Goal: Task Accomplishment & Management: Use online tool/utility

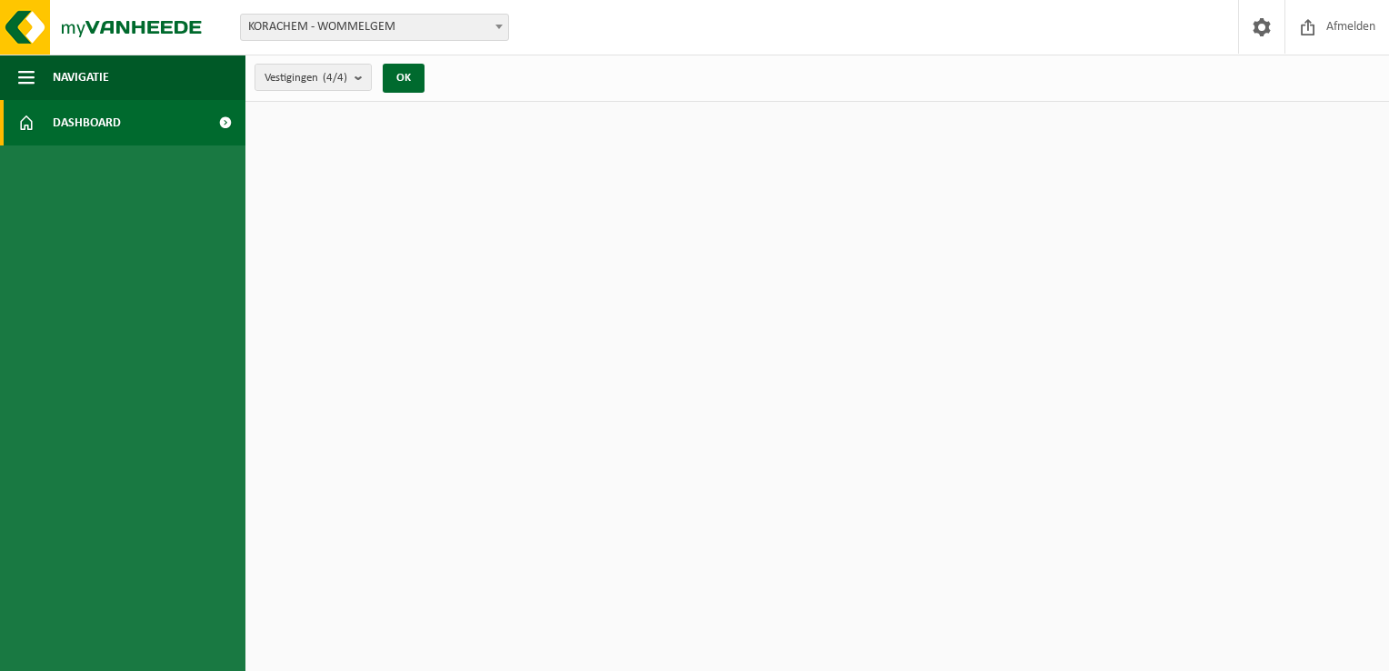
click at [124, 115] on link "Dashboard" at bounding box center [122, 122] width 245 height 45
click at [77, 79] on span "Navigatie" at bounding box center [81, 77] width 56 height 45
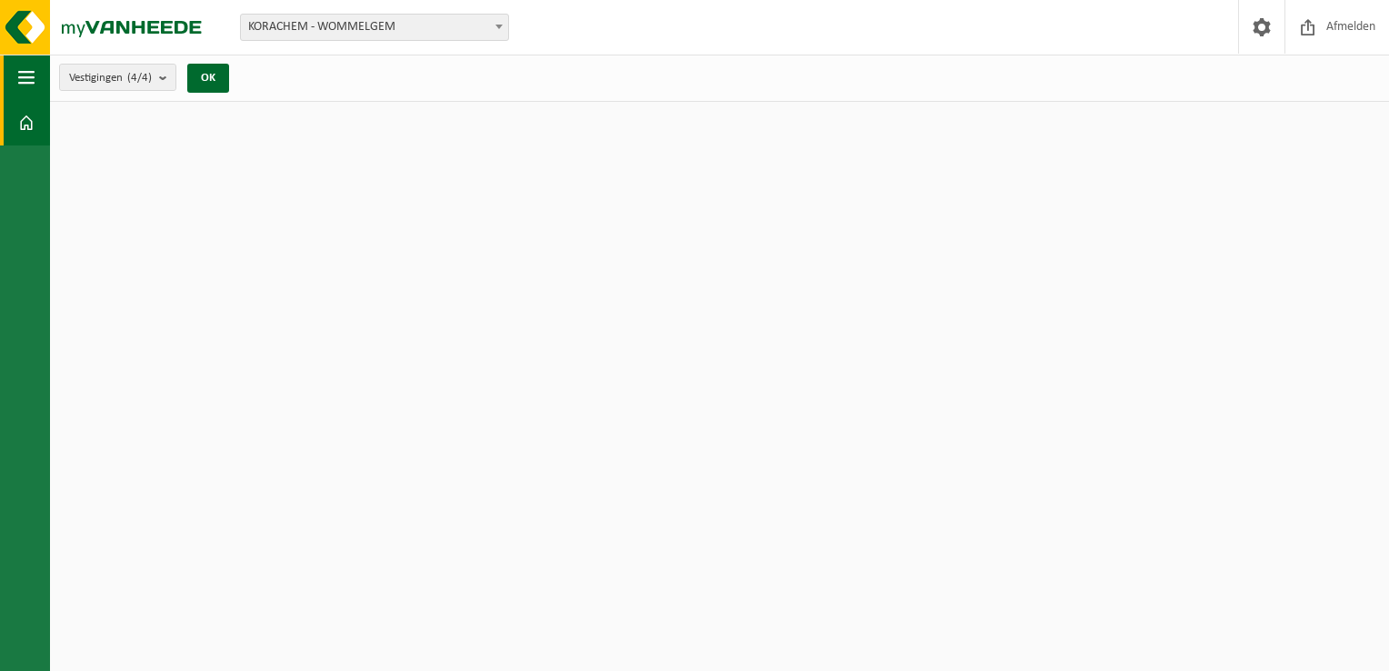
click at [32, 75] on span "button" at bounding box center [26, 77] width 16 height 45
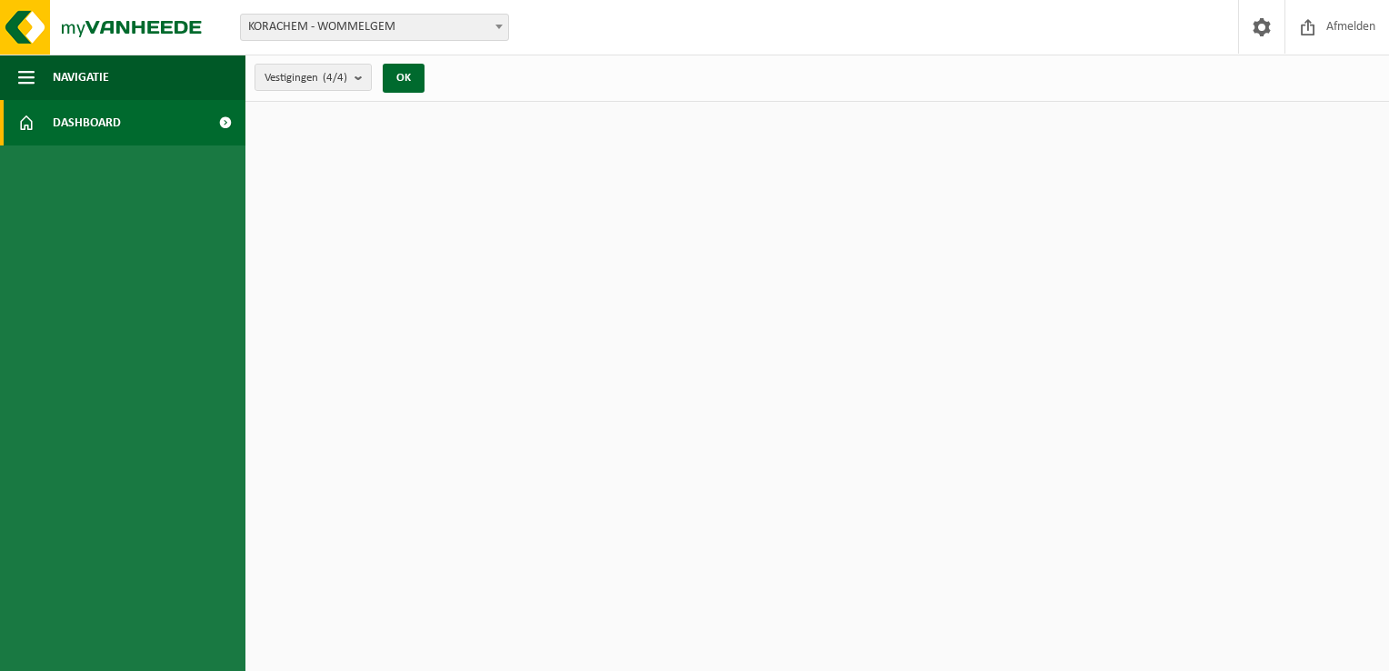
click at [22, 122] on span at bounding box center [26, 122] width 16 height 45
click at [19, 42] on img at bounding box center [109, 27] width 218 height 55
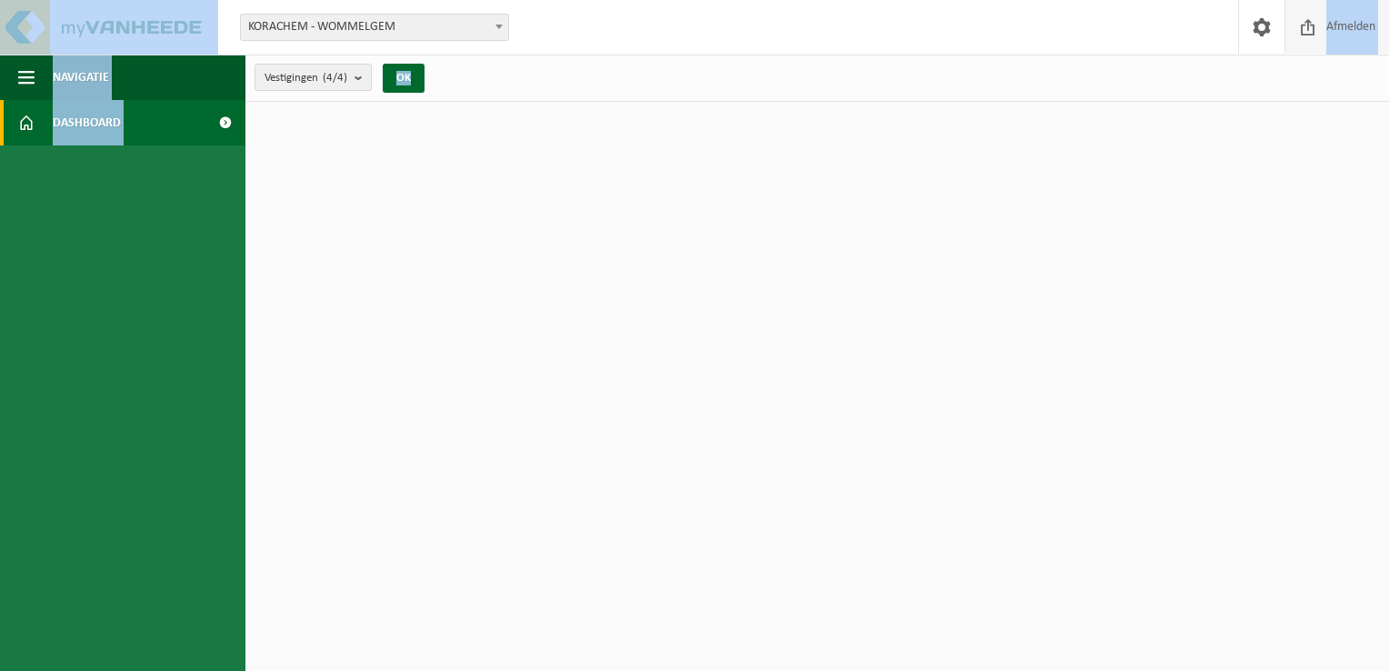
click at [1353, 31] on span "Afmelden" at bounding box center [1351, 27] width 58 height 54
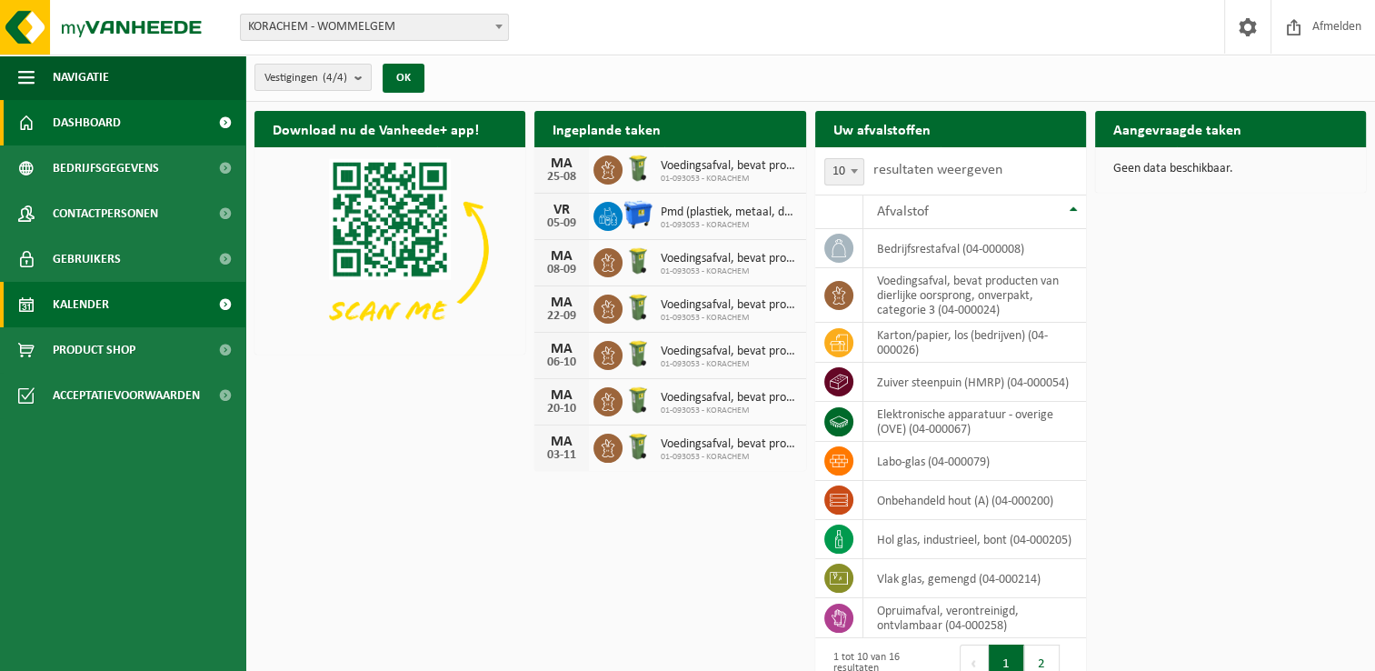
click at [80, 315] on span "Kalender" at bounding box center [81, 304] width 56 height 45
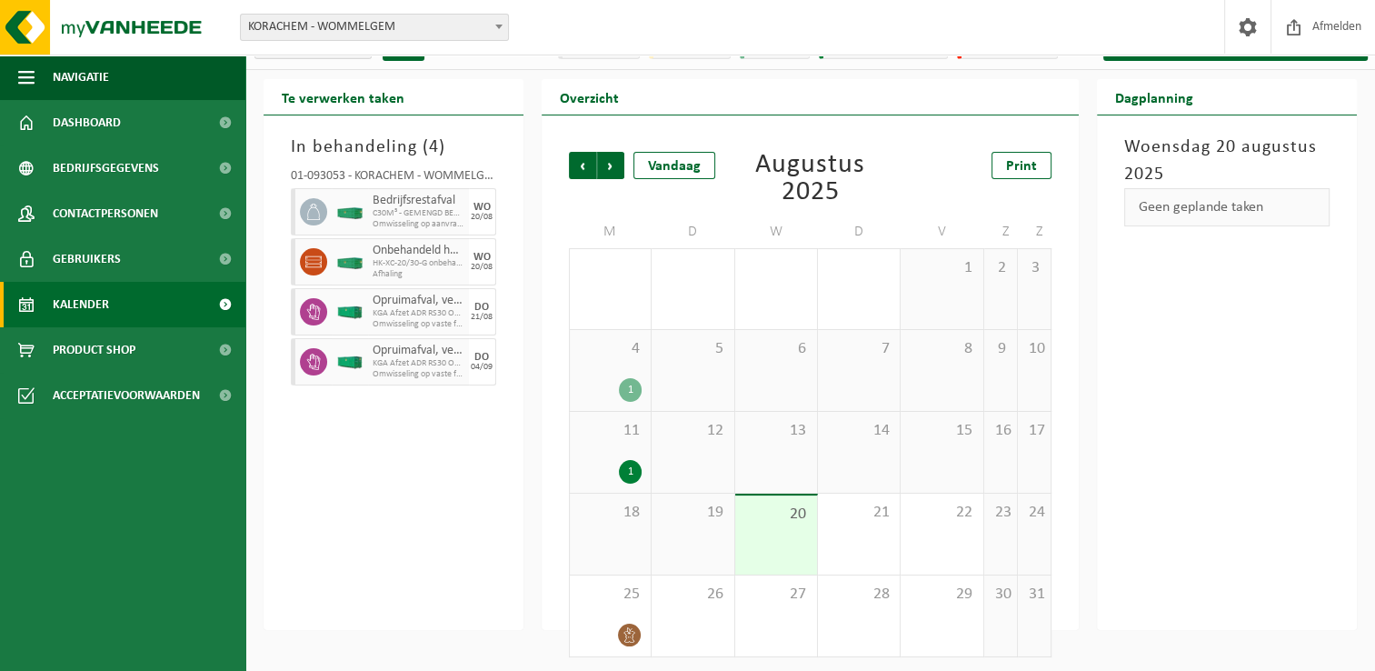
scroll to position [35, 0]
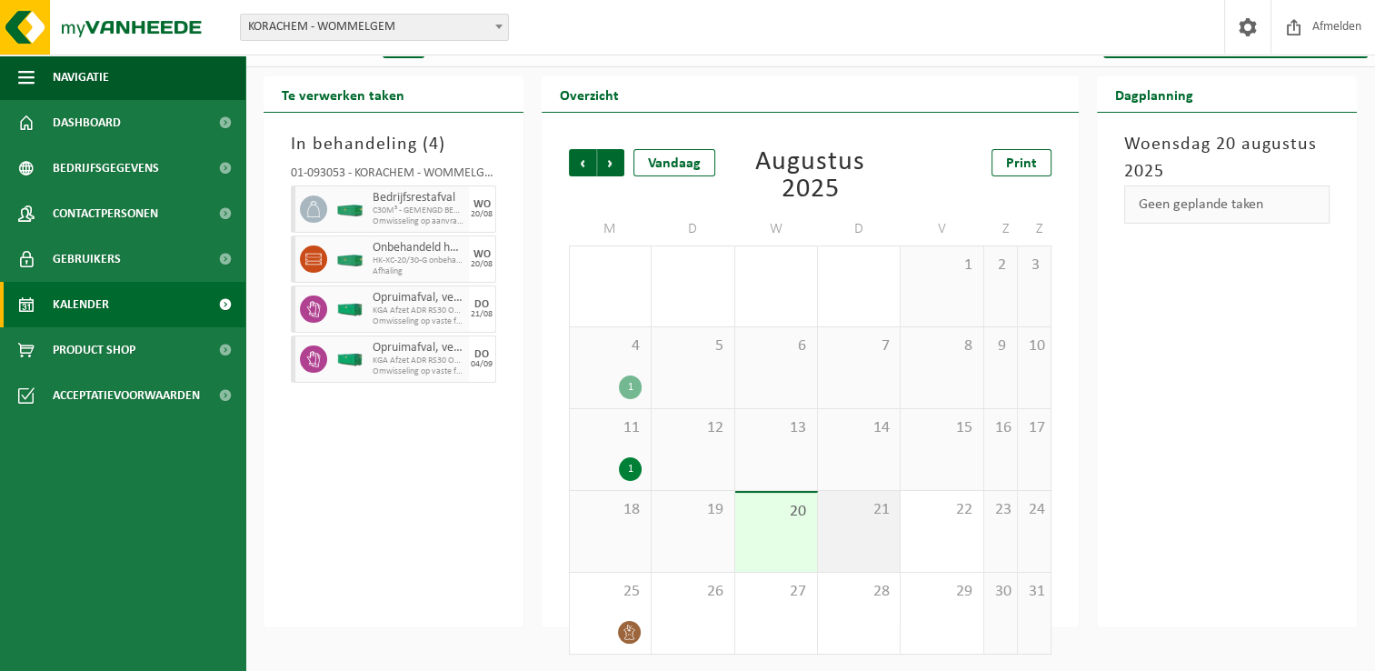
click at [869, 531] on div "21" at bounding box center [859, 531] width 82 height 81
click at [880, 528] on div "21" at bounding box center [859, 531] width 82 height 81
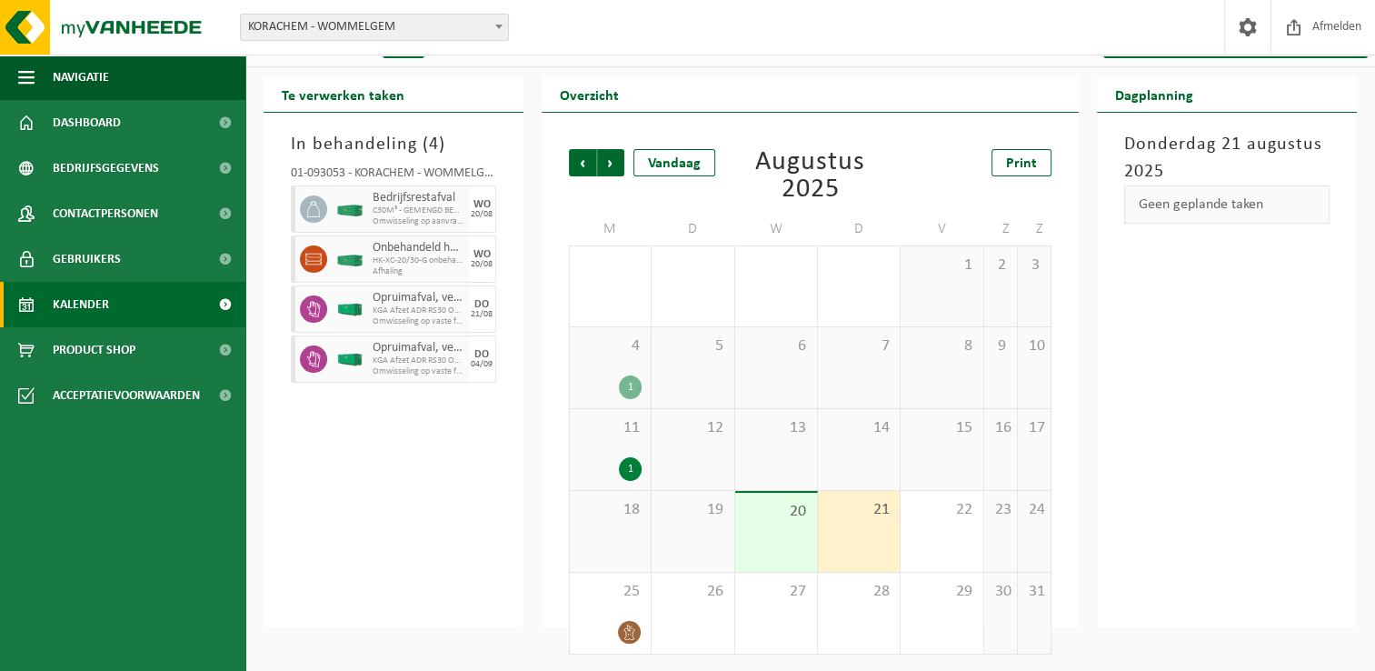
click at [1255, 203] on div "Geen geplande taken" at bounding box center [1226, 204] width 205 height 38
click at [1171, 198] on div "Geen geplande taken" at bounding box center [1226, 204] width 205 height 38
click at [101, 300] on span "Kalender" at bounding box center [81, 304] width 56 height 45
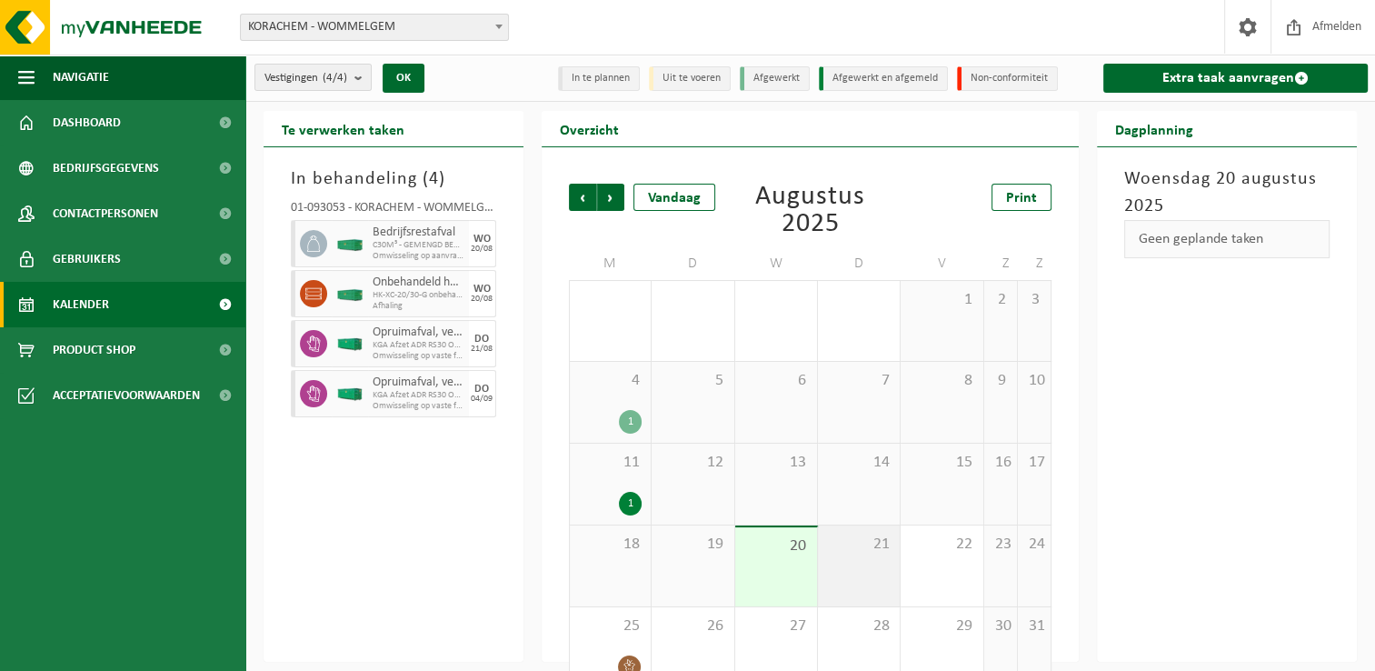
click at [871, 548] on span "21" at bounding box center [859, 545] width 64 height 20
click at [1228, 221] on div "Geen geplande taken" at bounding box center [1226, 239] width 205 height 38
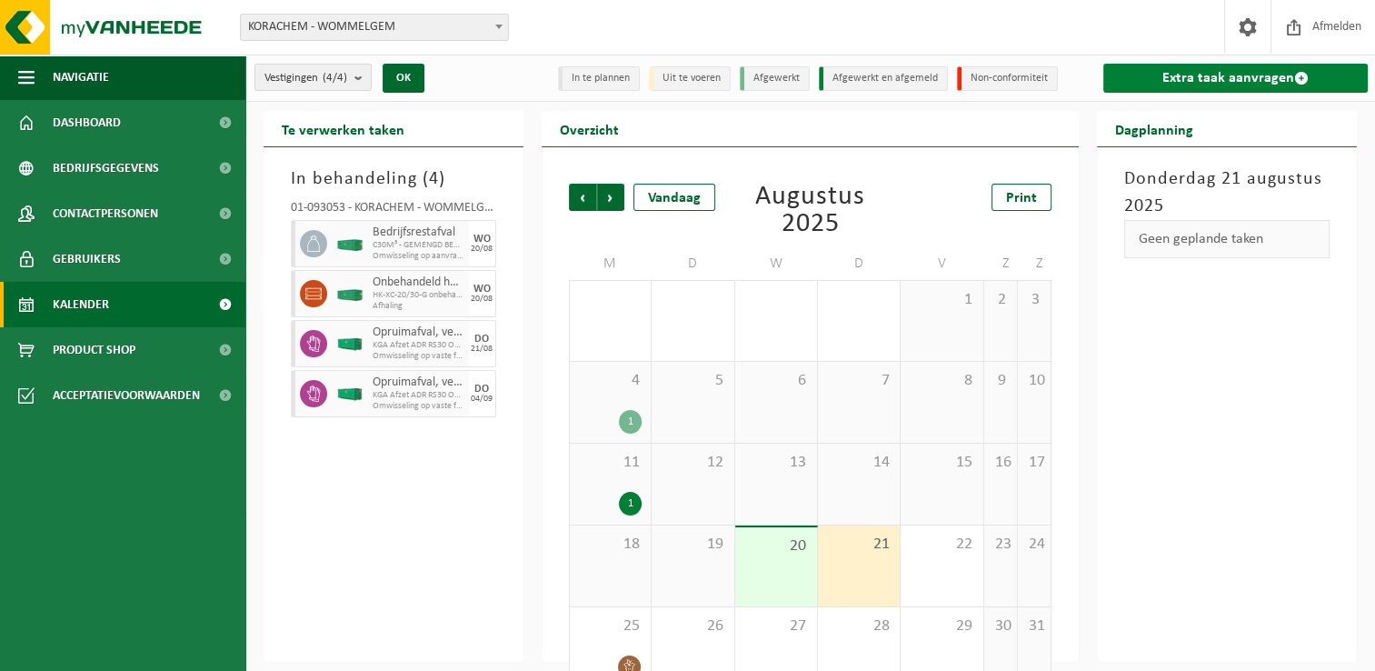
click at [1227, 80] on link "Extra taak aanvragen" at bounding box center [1236, 78] width 265 height 29
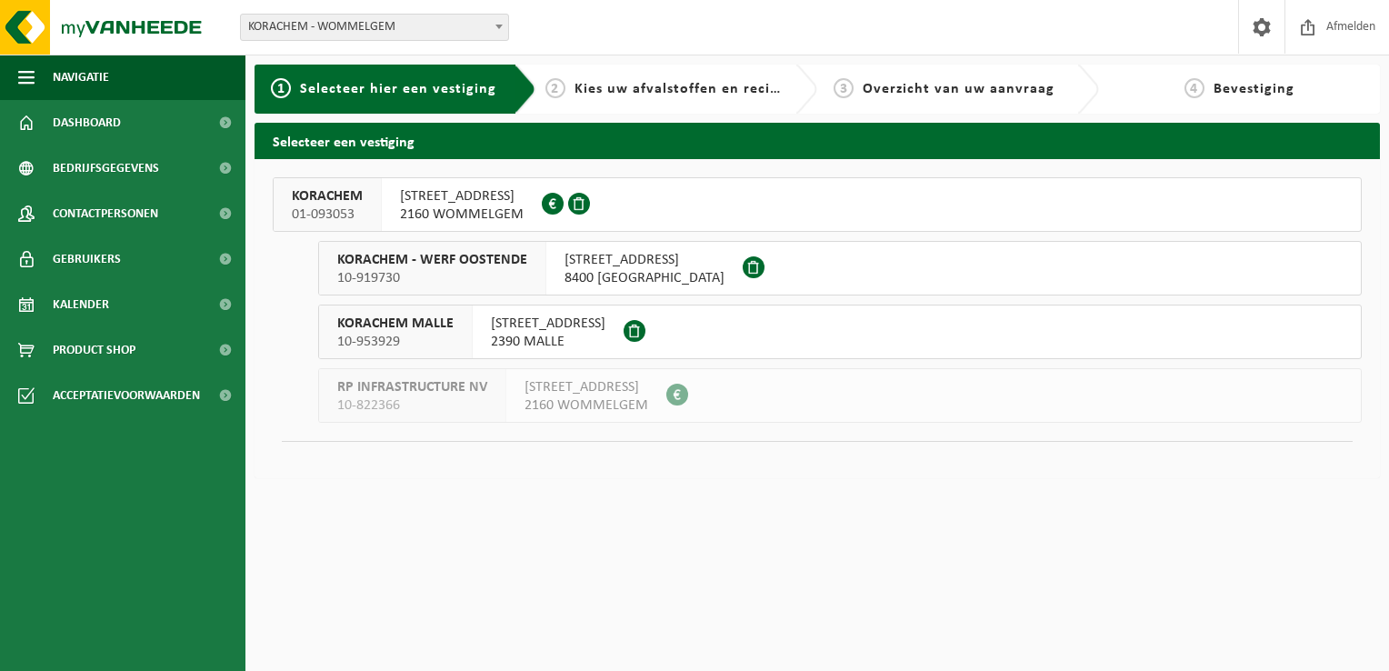
click at [482, 207] on span "2160 WOMMELGEM" at bounding box center [462, 214] width 124 height 18
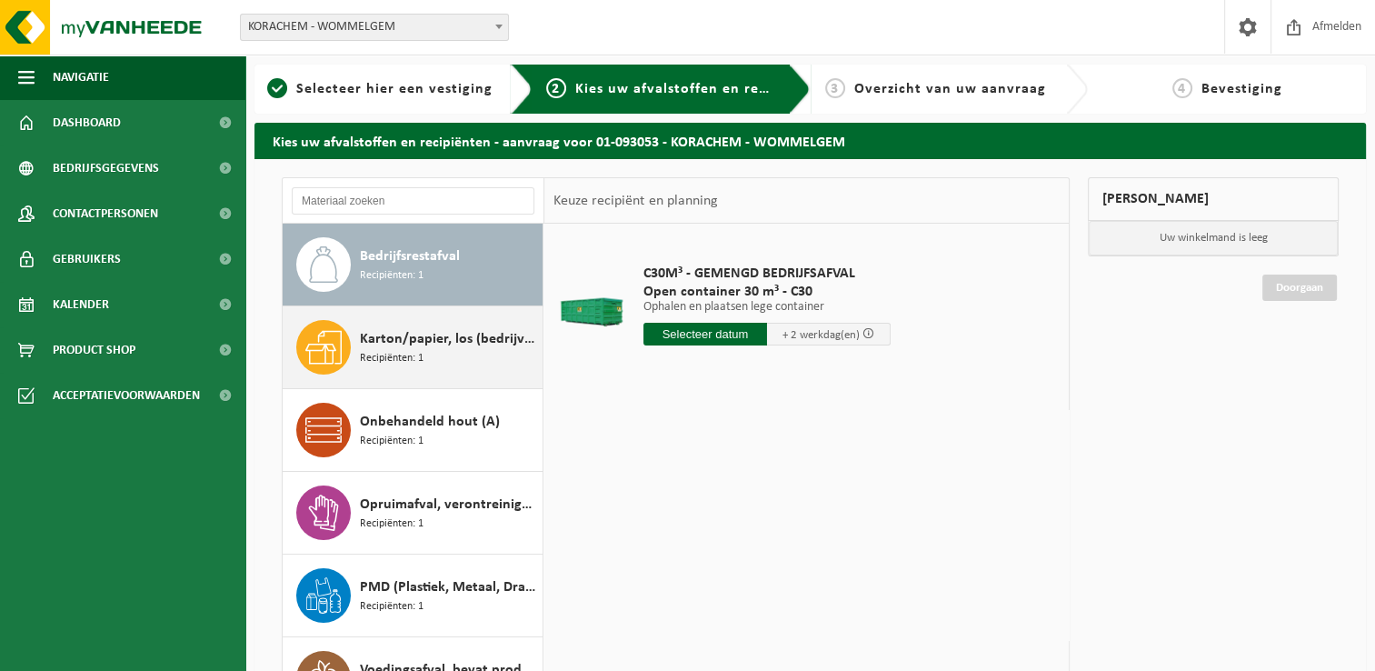
click at [372, 352] on span "Recipiënten: 1" at bounding box center [392, 358] width 64 height 17
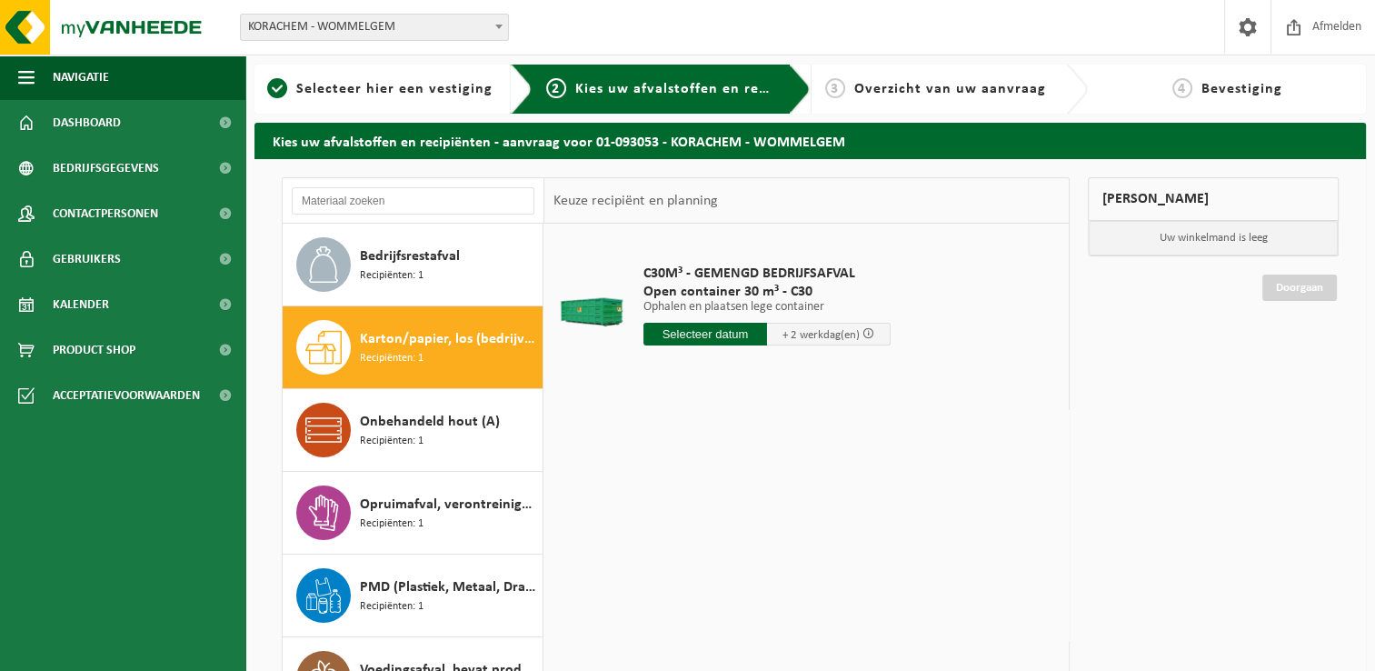
scroll to position [31, 0]
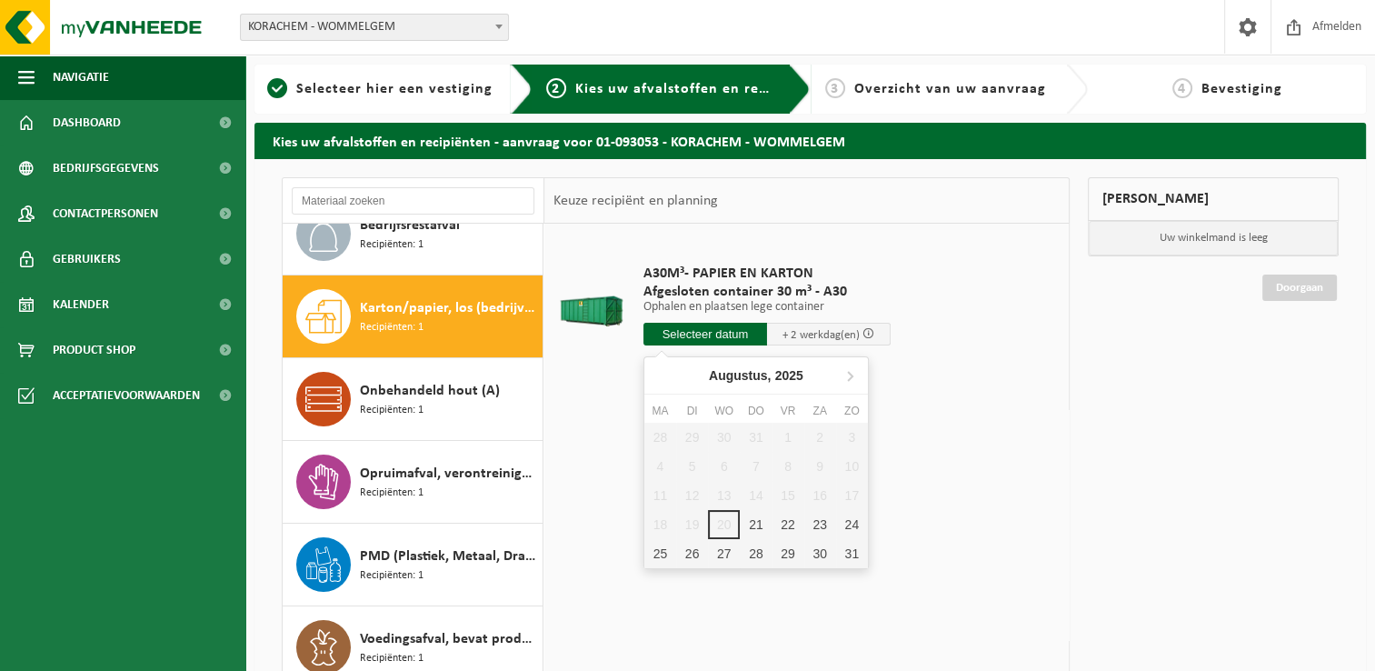
click at [731, 340] on input "text" at bounding box center [706, 334] width 124 height 23
click at [760, 520] on div "21" at bounding box center [756, 524] width 32 height 29
type input "Van 2025-08-21"
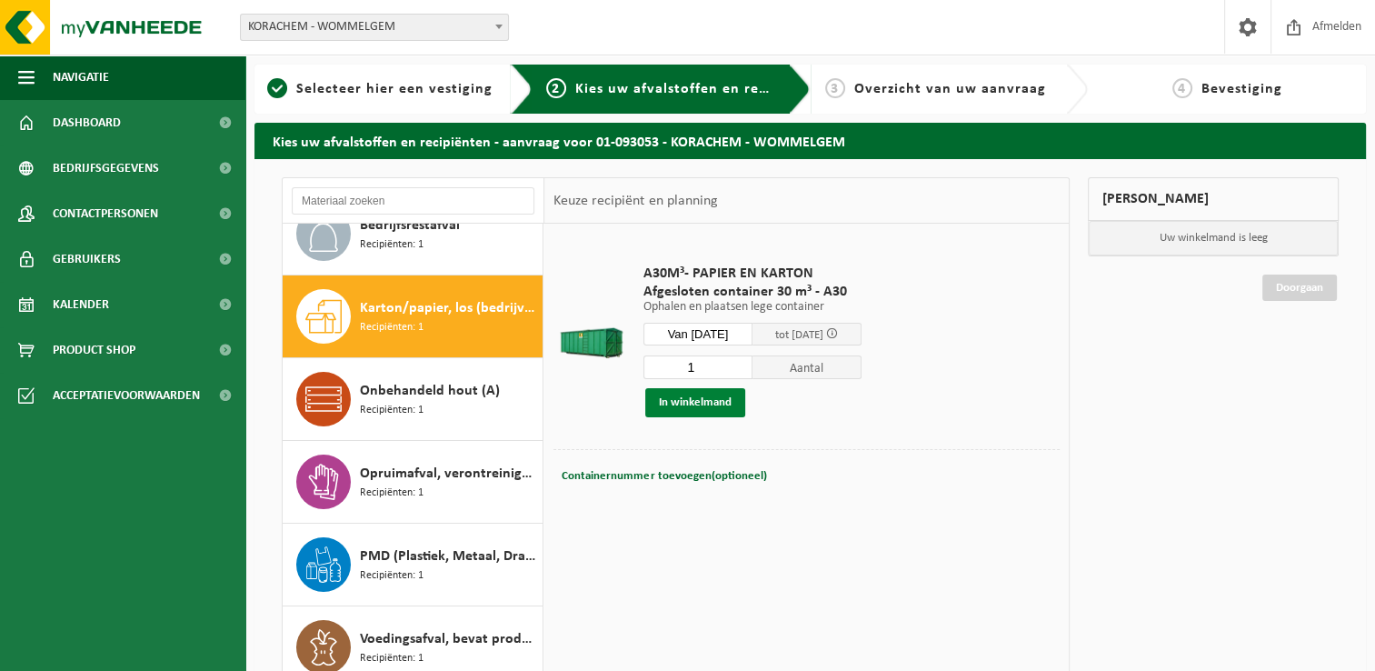
click at [688, 397] on button "In winkelmand" at bounding box center [695, 402] width 100 height 29
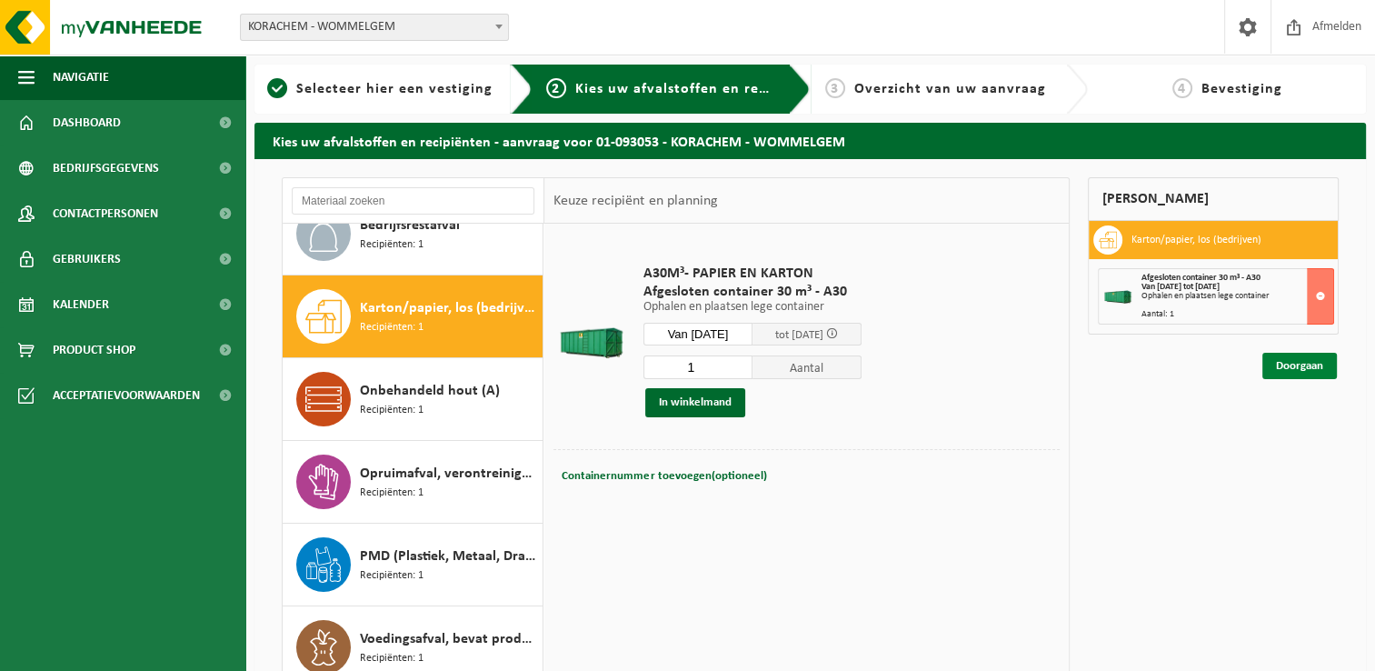
click at [1313, 368] on link "Doorgaan" at bounding box center [1300, 366] width 75 height 26
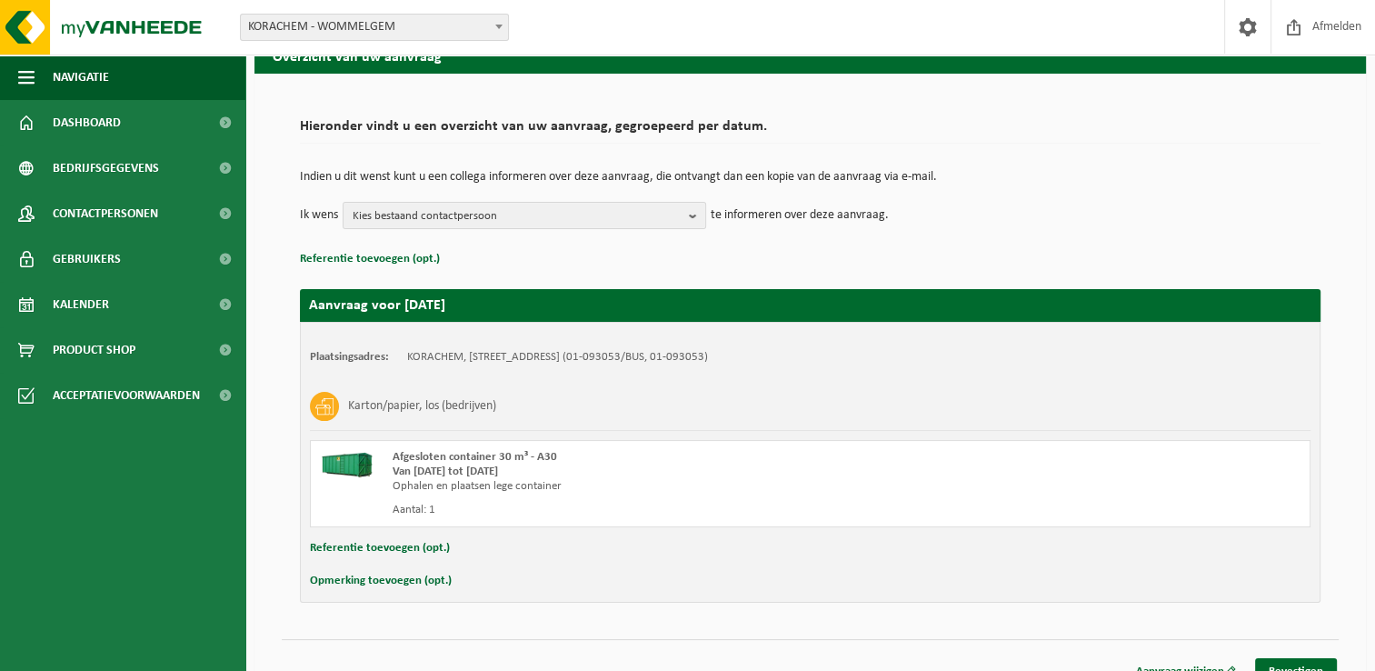
scroll to position [107, 0]
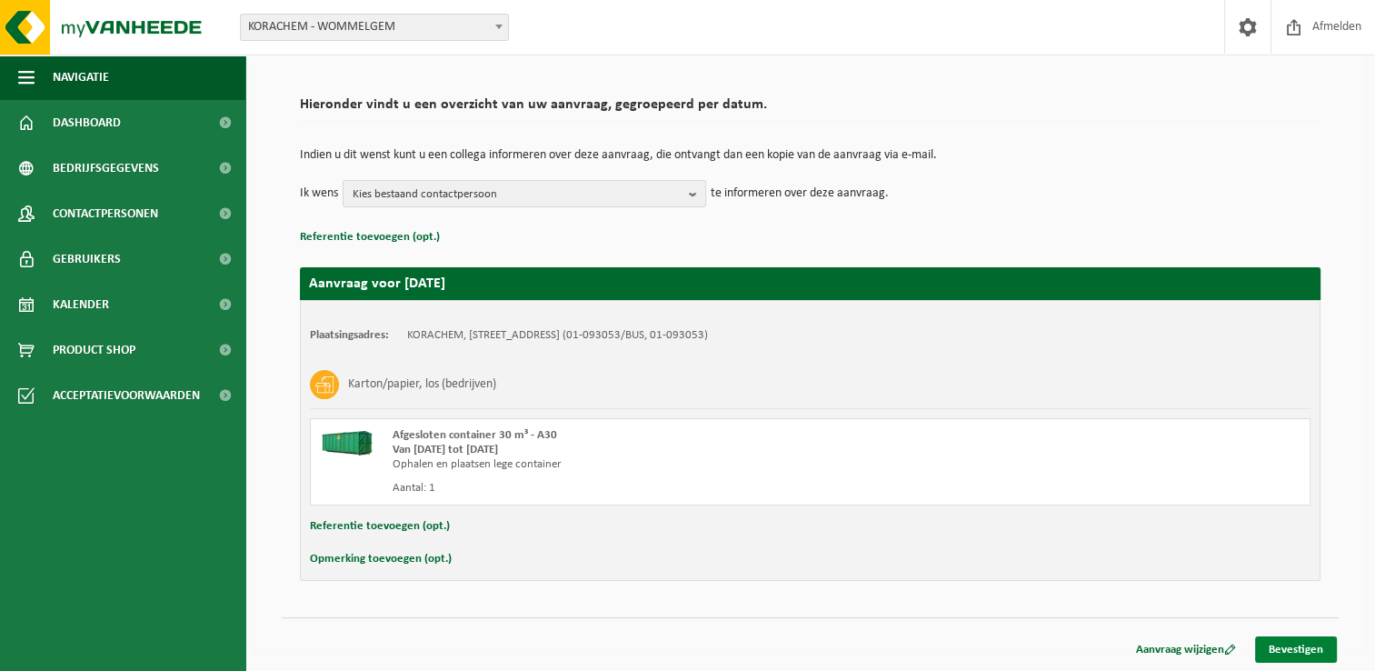
click at [1299, 645] on link "Bevestigen" at bounding box center [1296, 649] width 82 height 26
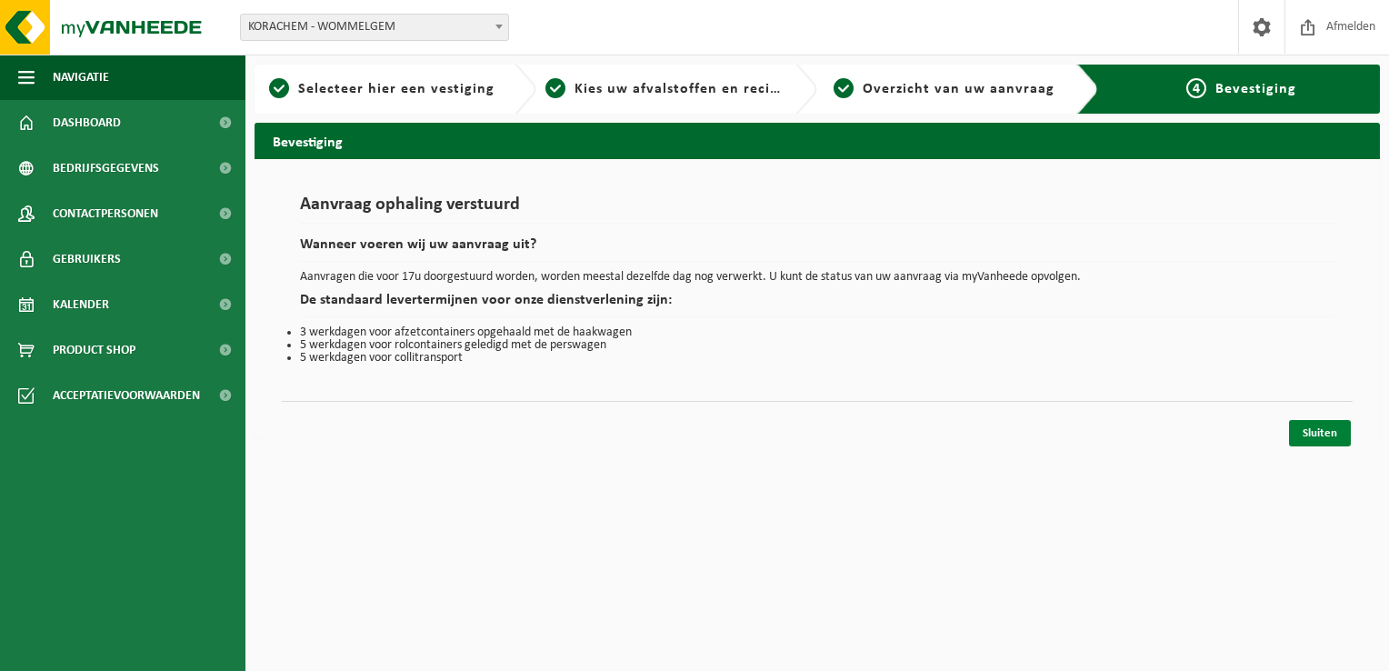
click at [1345, 431] on link "Sluiten" at bounding box center [1320, 433] width 62 height 26
